Goal: Register for event/course

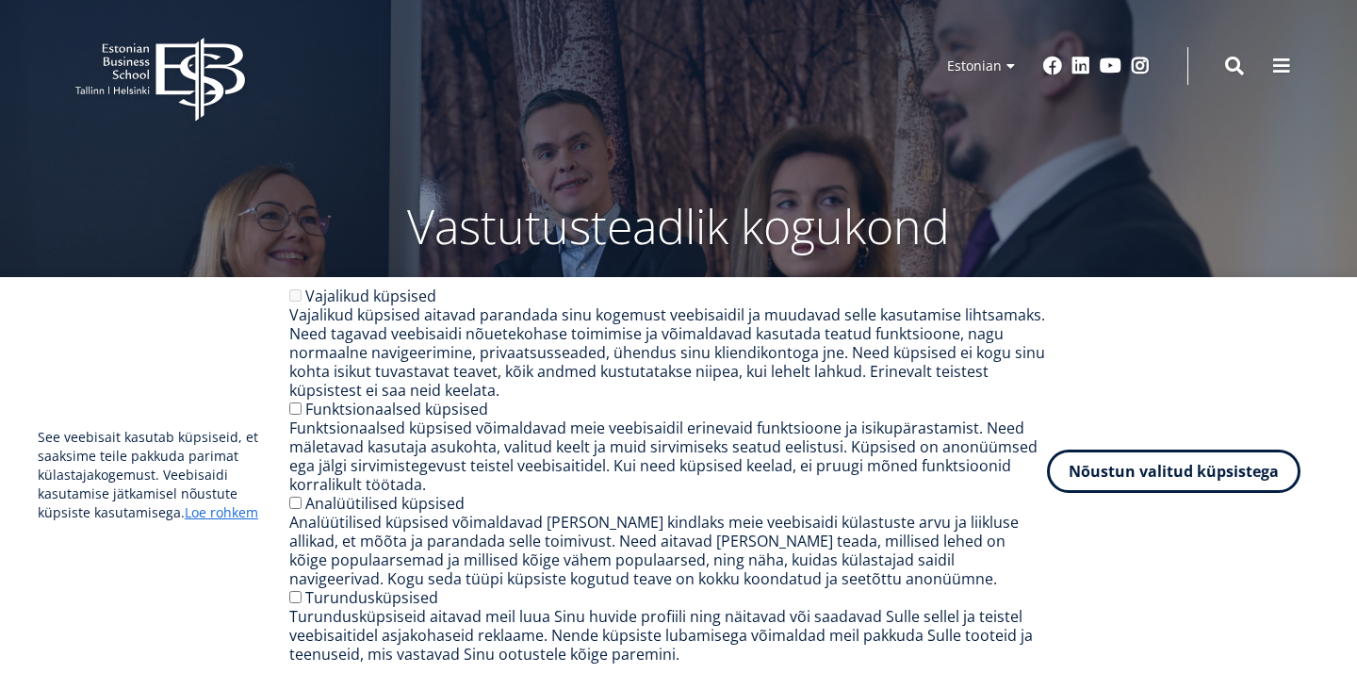
click at [1189, 474] on button "Nõustun valitud küpsistega" at bounding box center [1173, 470] width 253 height 43
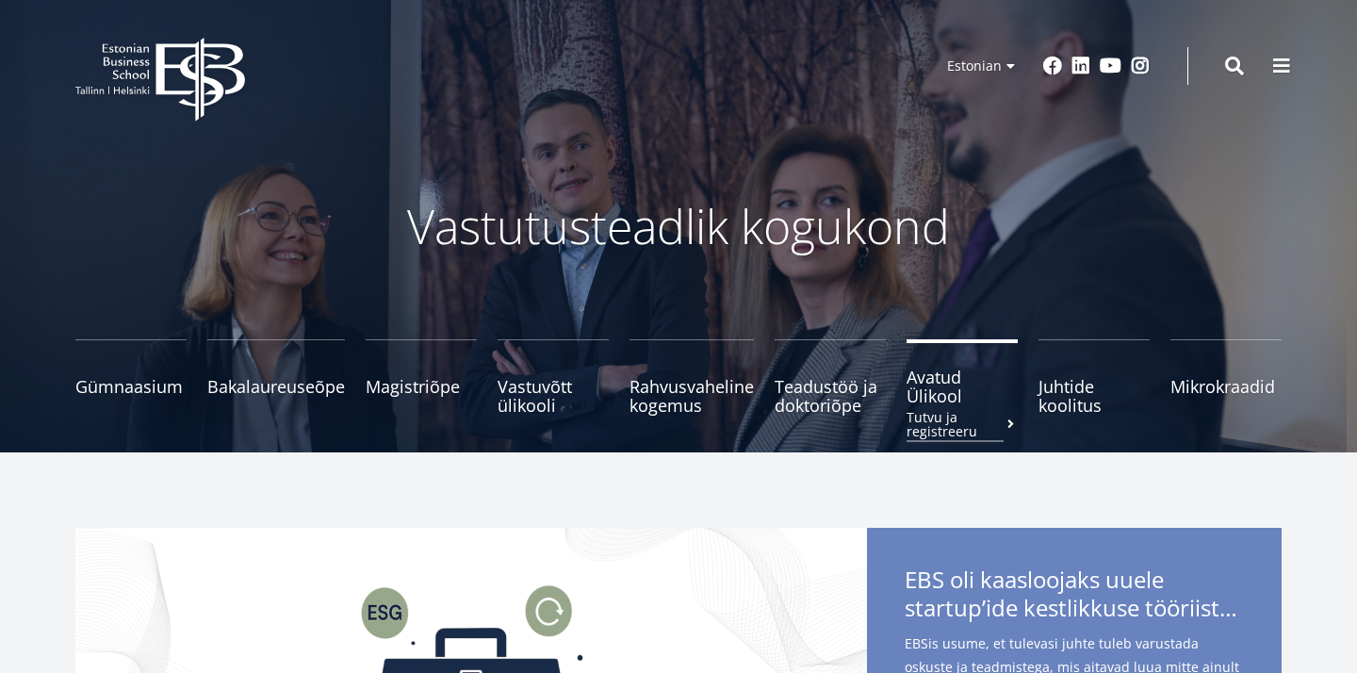
click at [944, 377] on span "Avatud Ülikool Tutvu ja registreeru" at bounding box center [961, 386] width 111 height 38
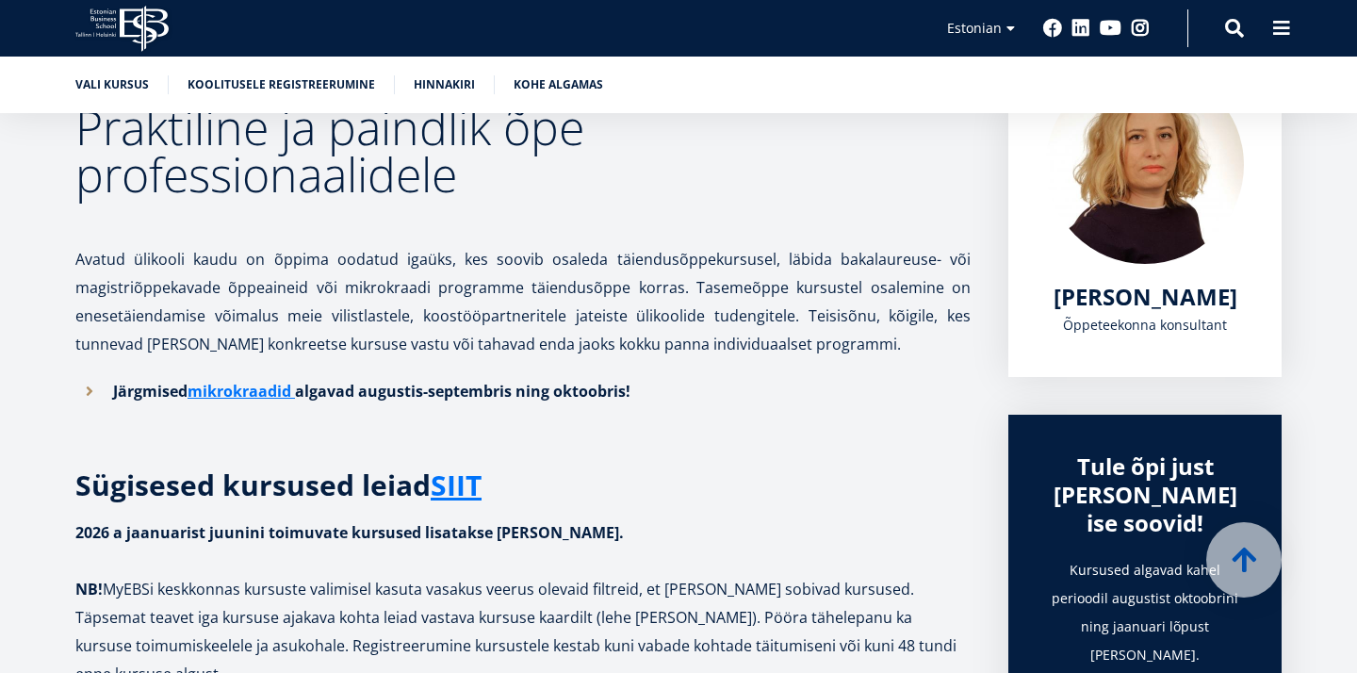
scroll to position [336, 0]
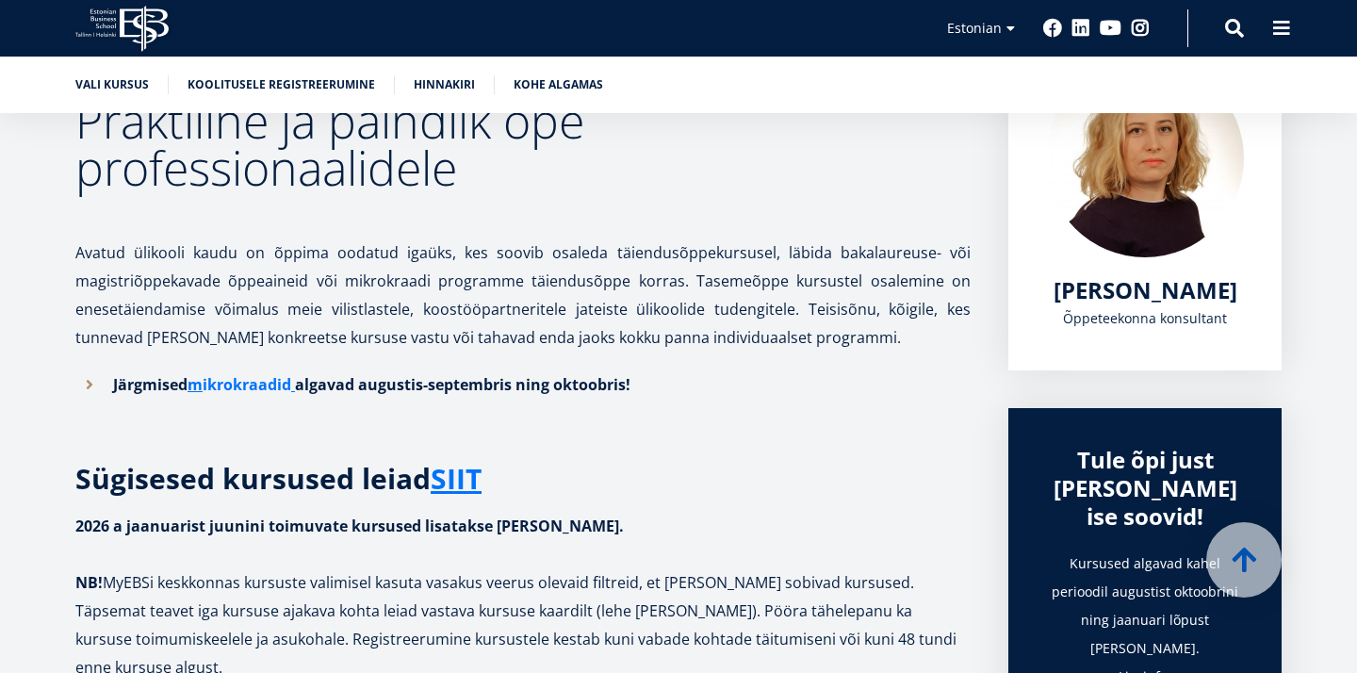
click at [255, 384] on link "ikrokraadid" at bounding box center [247, 384] width 89 height 28
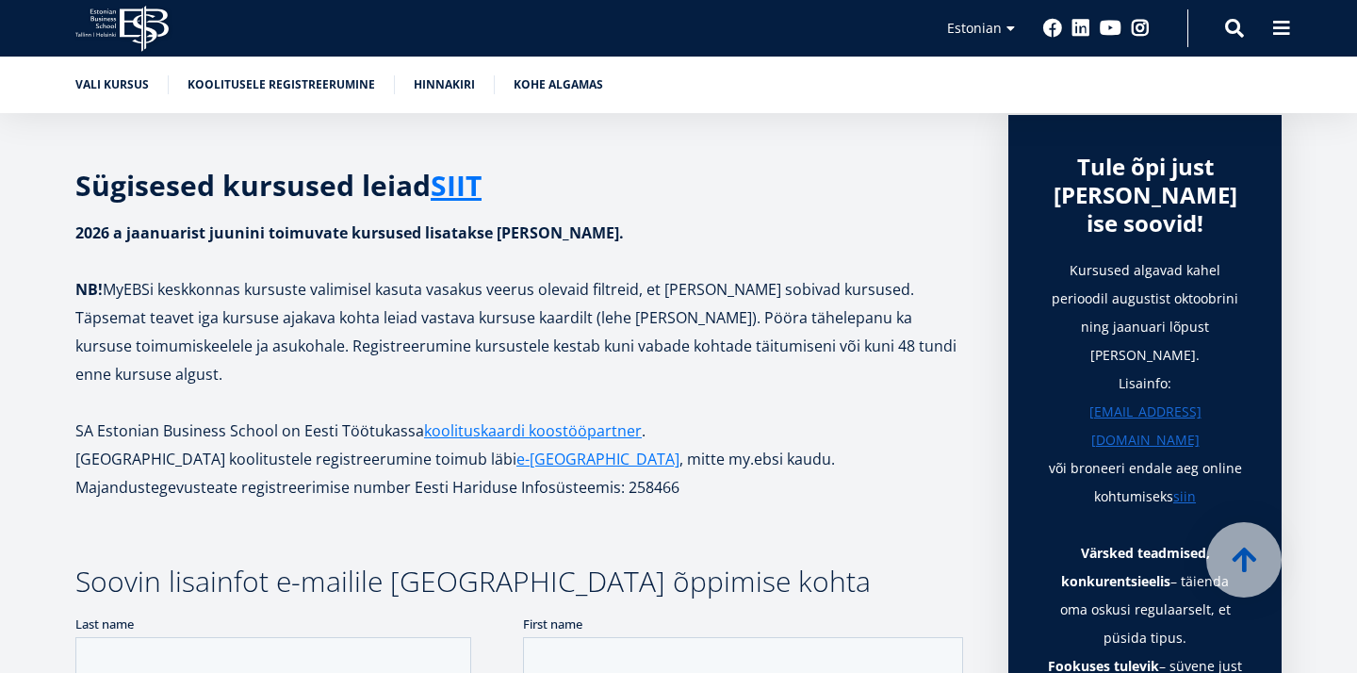
scroll to position [579, 0]
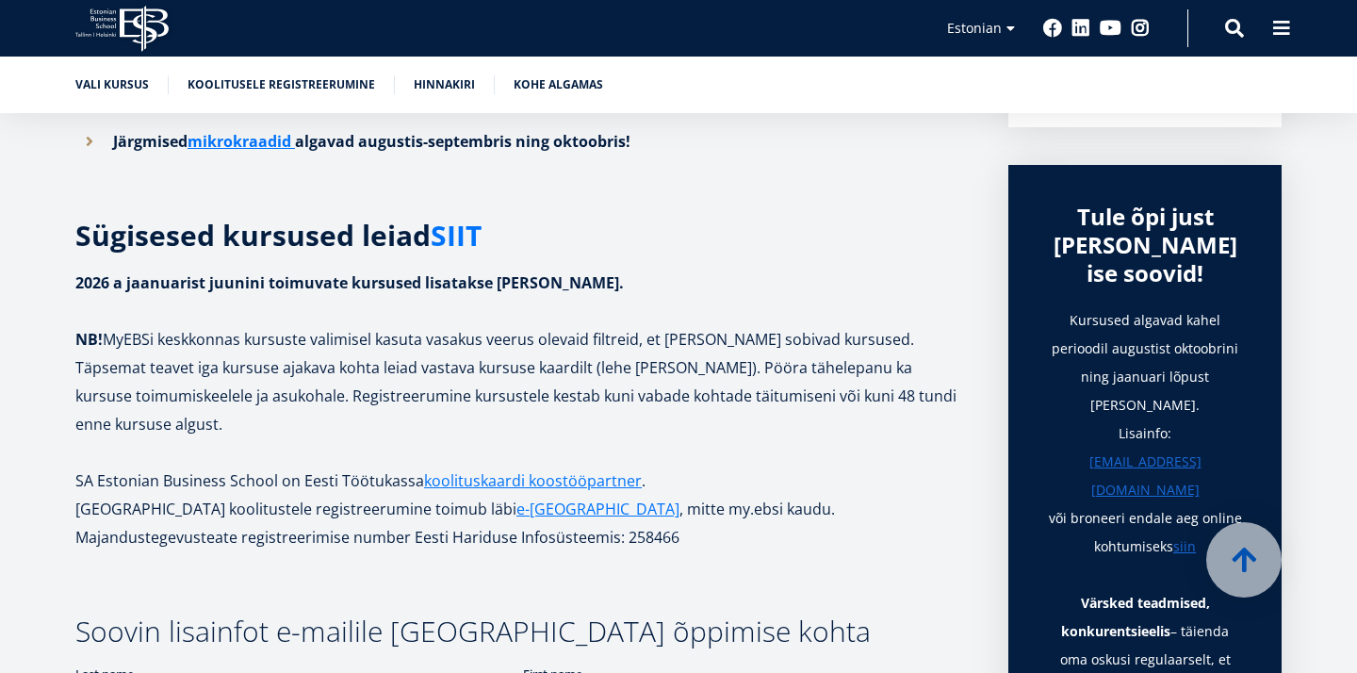
click at [450, 249] on link "SIIT" at bounding box center [456, 235] width 51 height 28
click at [457, 236] on link "SIIT" at bounding box center [456, 235] width 51 height 28
